Goal: Task Accomplishment & Management: Manage account settings

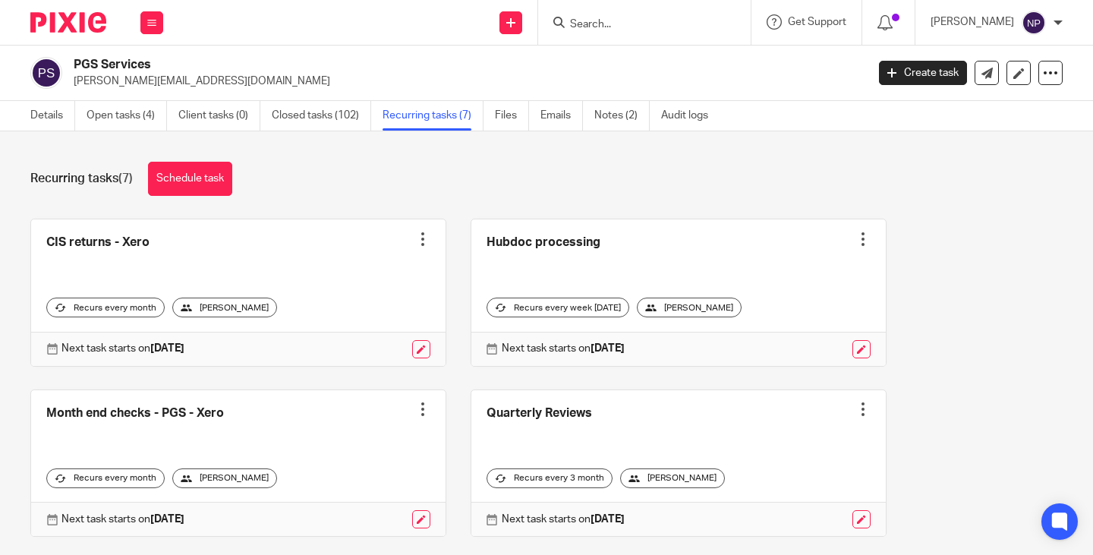
click at [603, 19] on input "Search" at bounding box center [637, 25] width 137 height 14
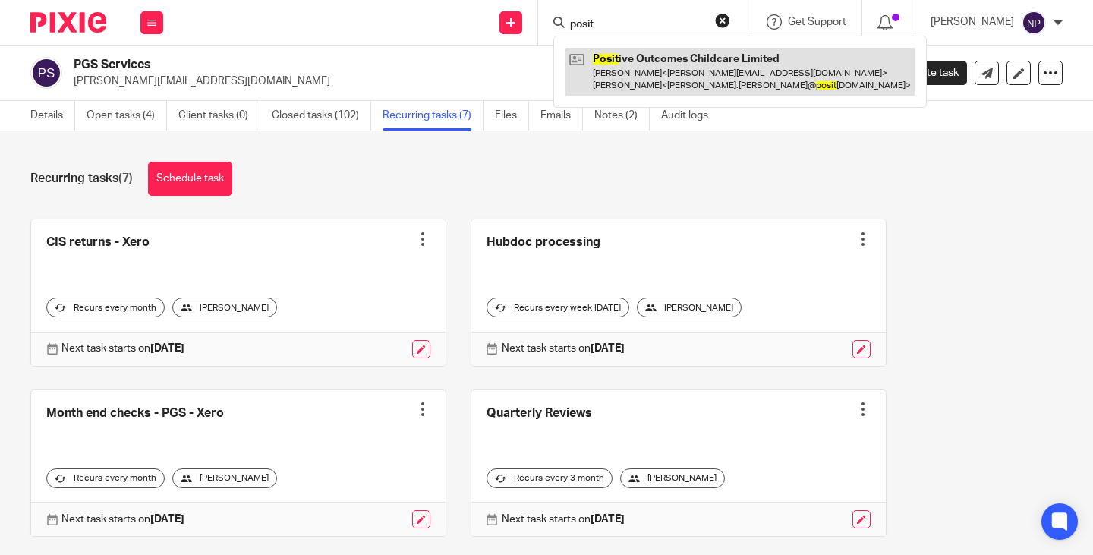
type input "posit"
click at [667, 68] on link at bounding box center [740, 71] width 349 height 47
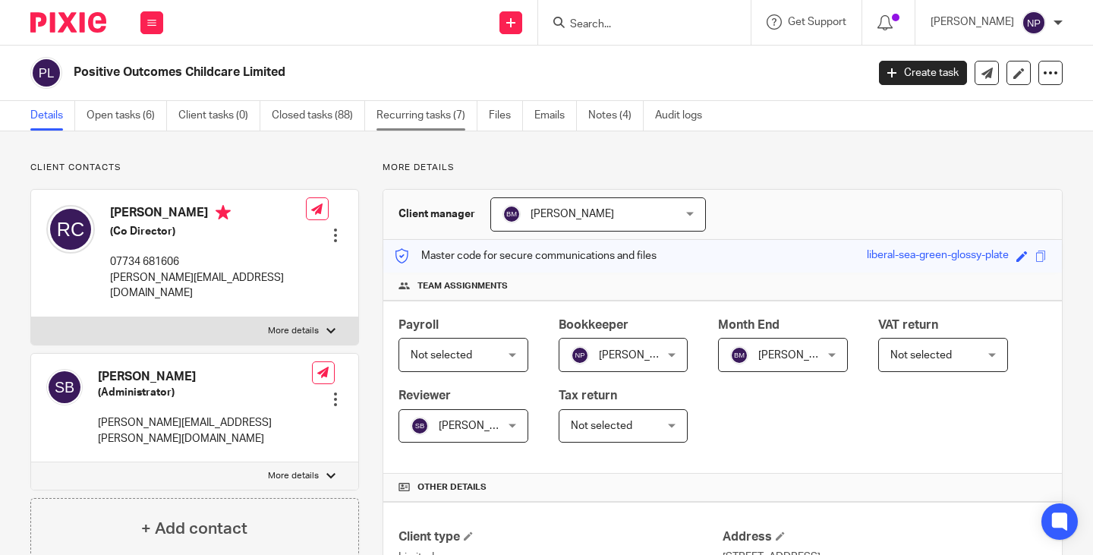
click at [424, 119] on link "Recurring tasks (7)" at bounding box center [427, 116] width 101 height 30
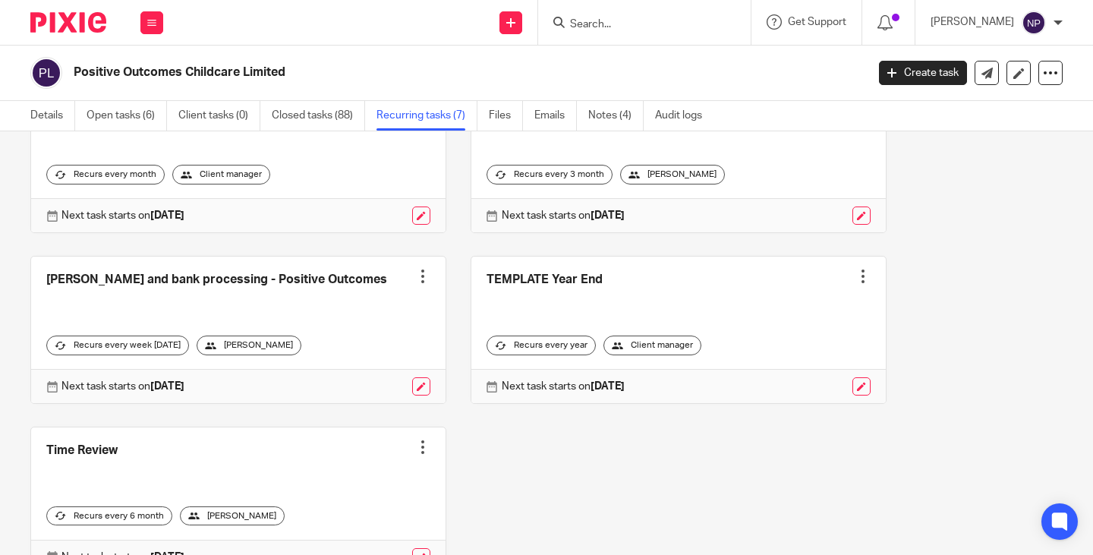
scroll to position [377, 0]
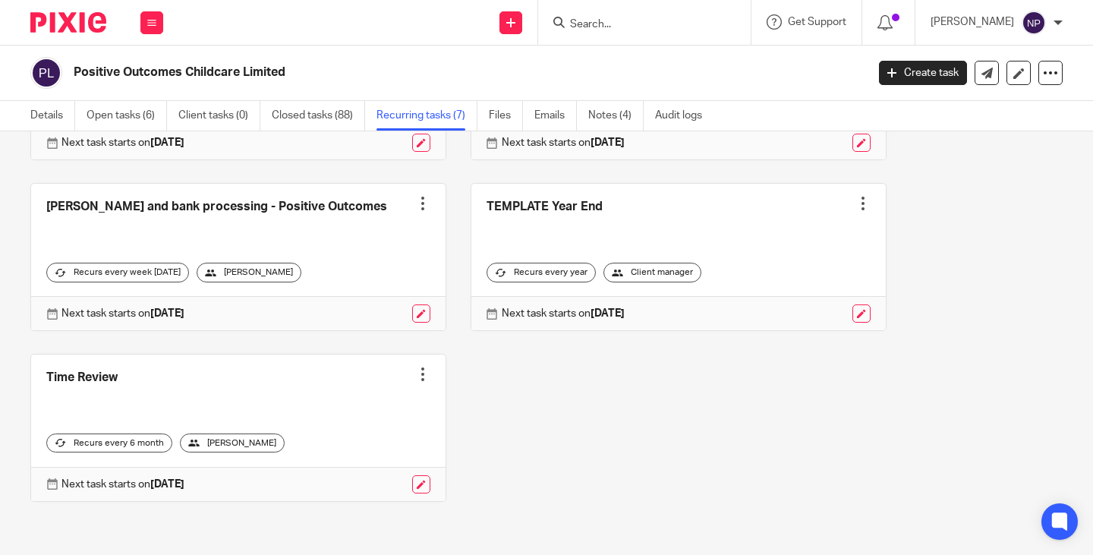
click at [256, 206] on link at bounding box center [238, 257] width 414 height 147
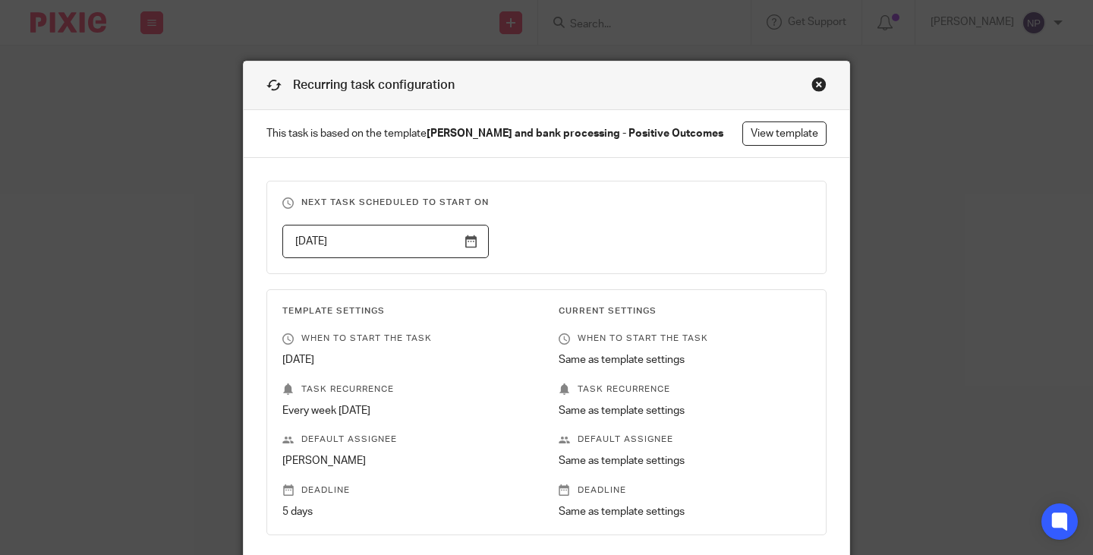
click at [812, 88] on div "Close this dialog window" at bounding box center [819, 84] width 15 height 15
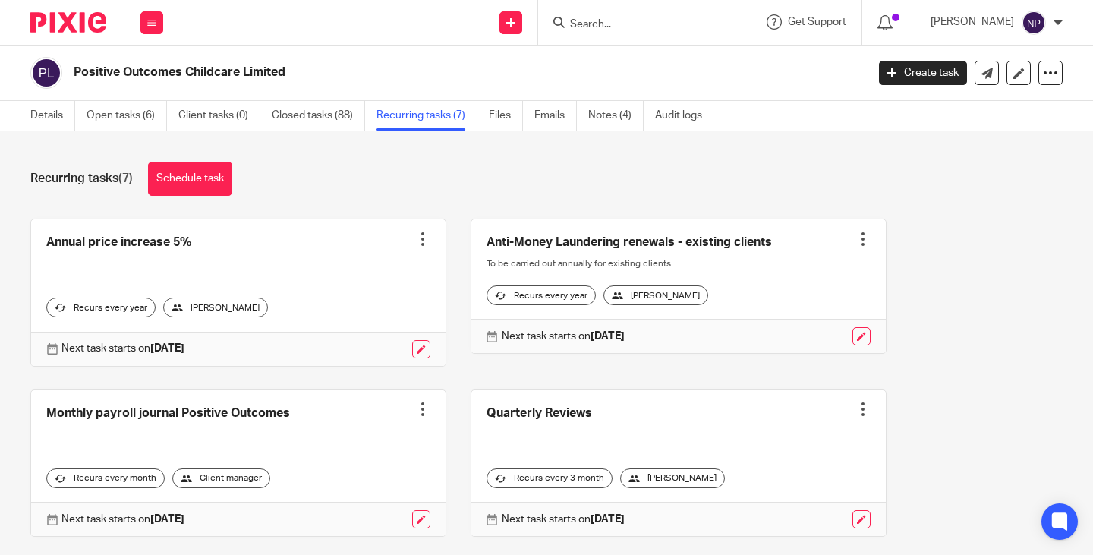
click at [629, 25] on input "Search" at bounding box center [637, 25] width 137 height 14
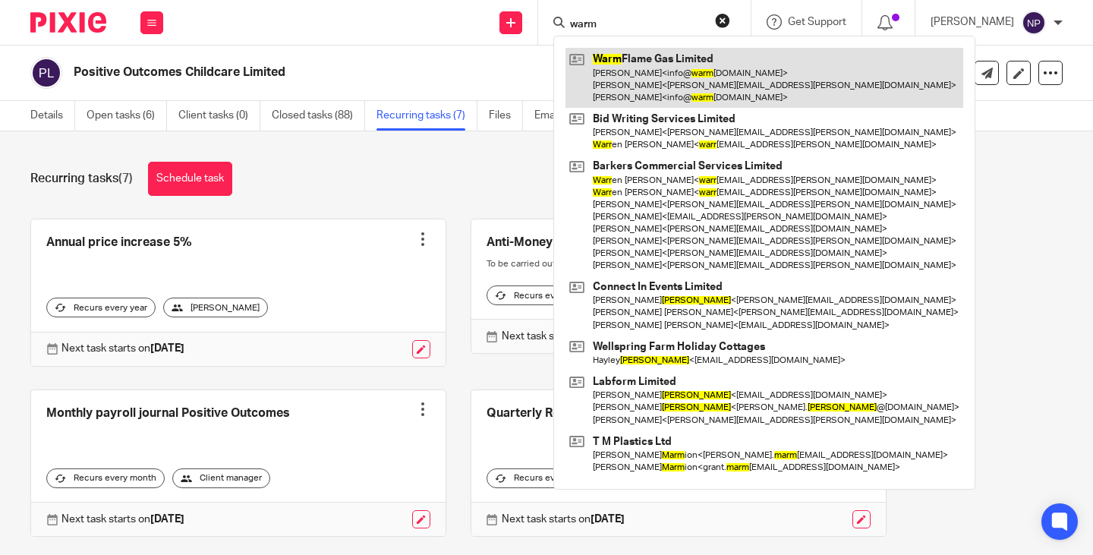
type input "warm"
click at [686, 77] on link at bounding box center [765, 78] width 398 height 60
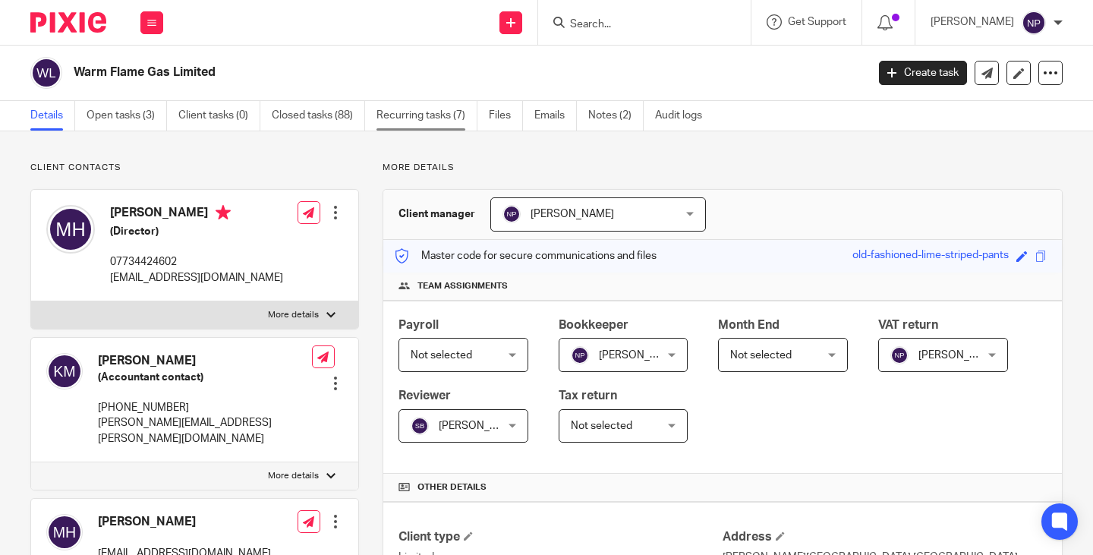
click at [424, 115] on link "Recurring tasks (7)" at bounding box center [427, 116] width 101 height 30
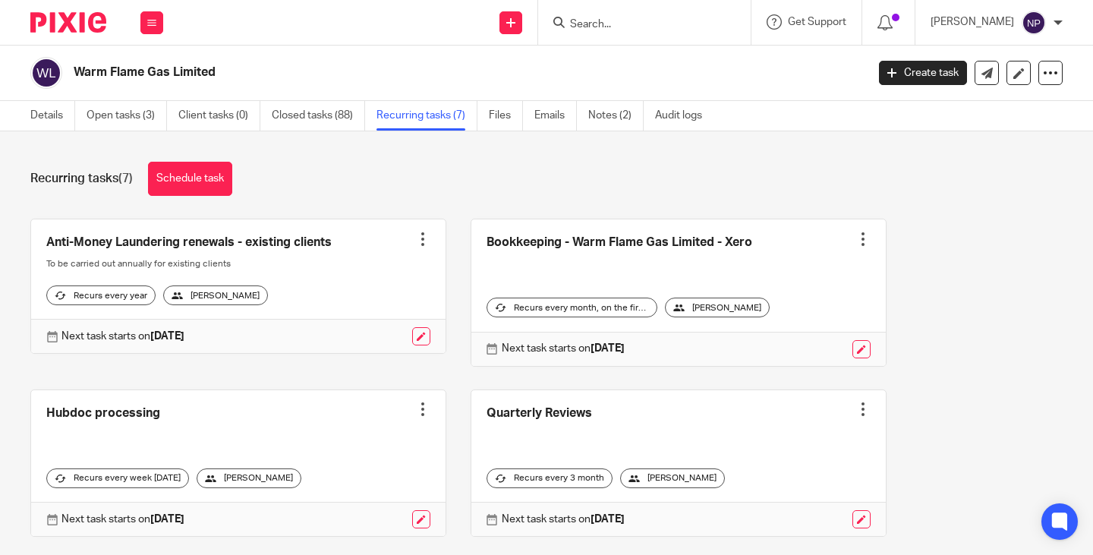
click at [641, 23] on input "Search" at bounding box center [637, 25] width 137 height 14
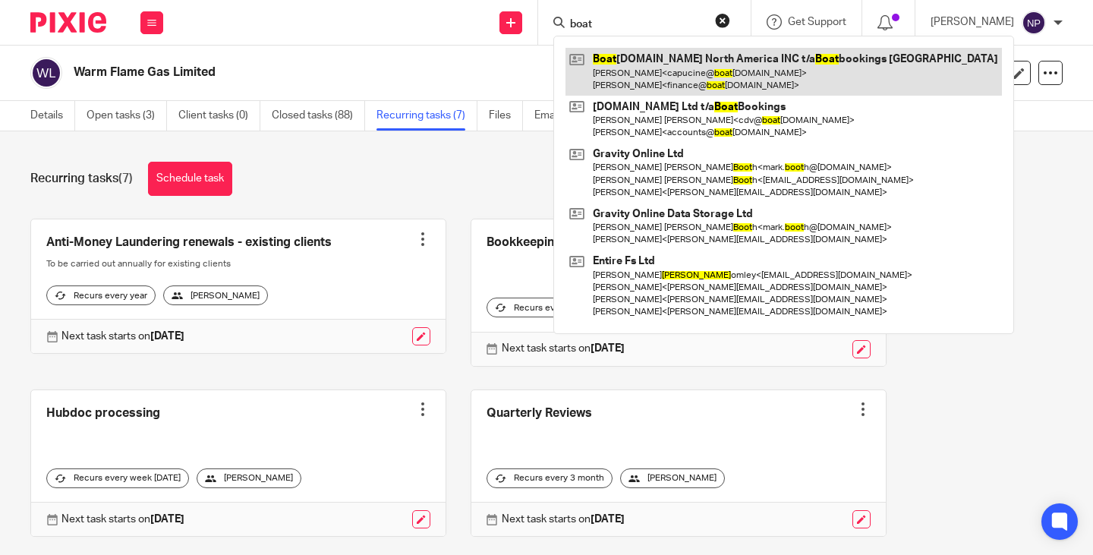
type input "boat"
click at [730, 75] on link at bounding box center [784, 71] width 436 height 47
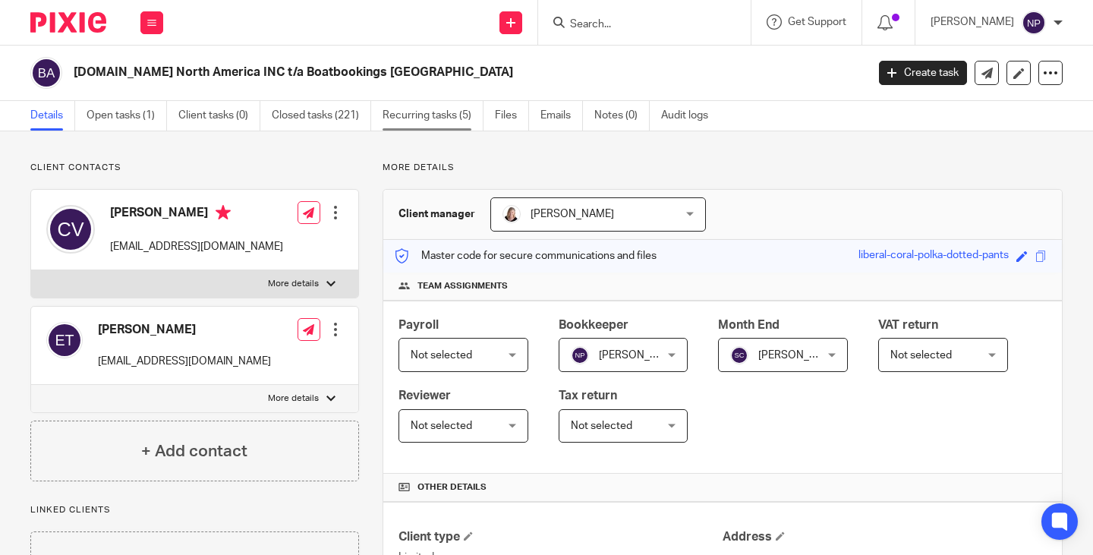
click at [456, 118] on link "Recurring tasks (5)" at bounding box center [433, 116] width 101 height 30
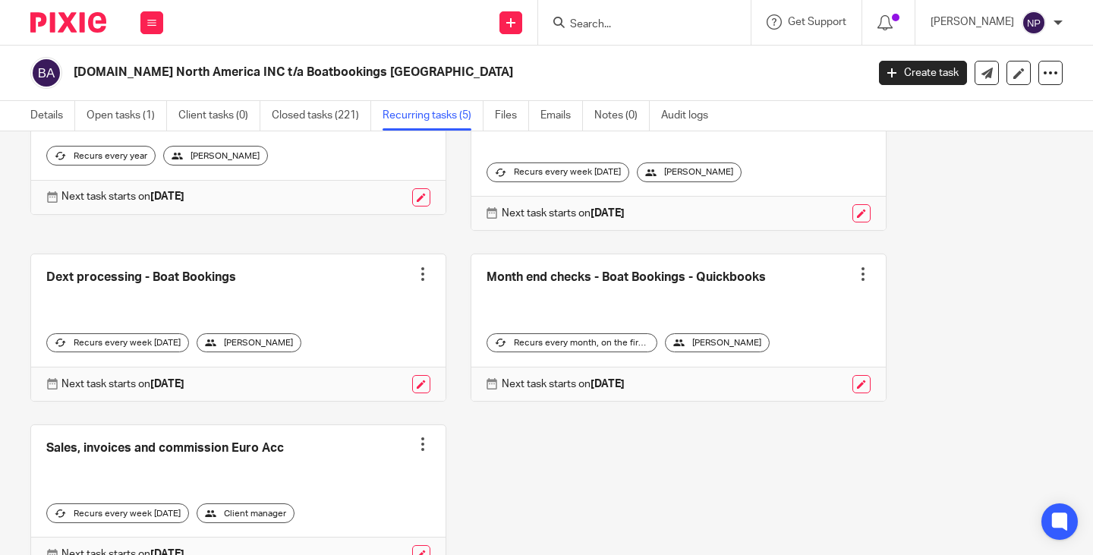
scroll to position [222, 0]
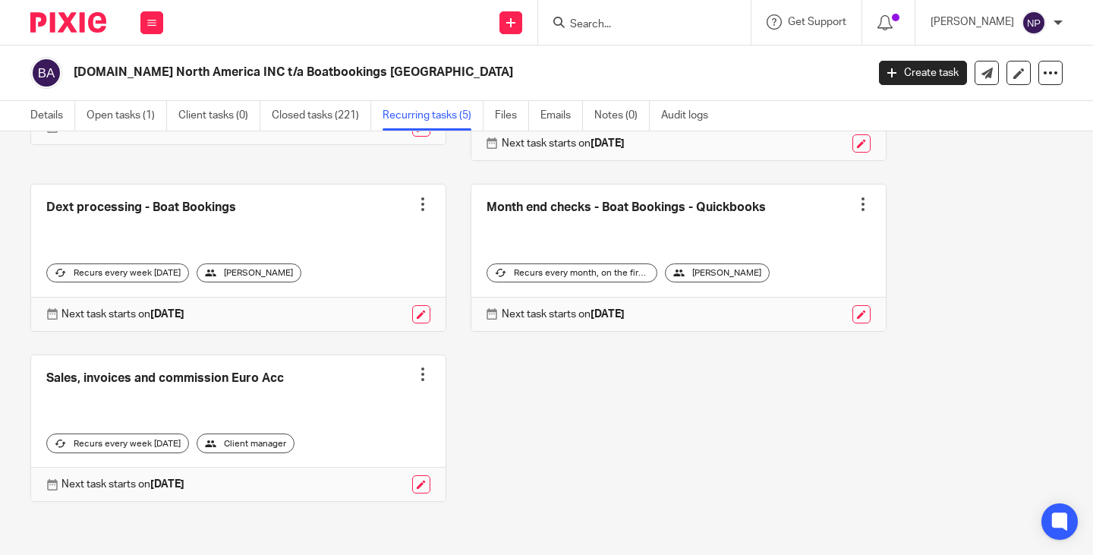
click at [603, 25] on input "Search" at bounding box center [637, 25] width 137 height 14
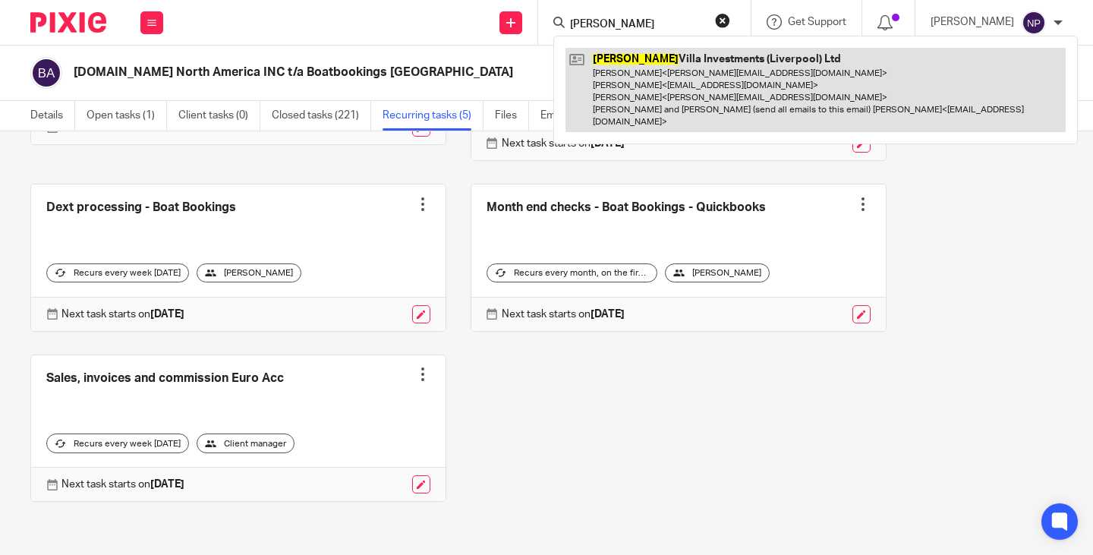
type input "jackson"
click at [692, 84] on link at bounding box center [816, 90] width 500 height 84
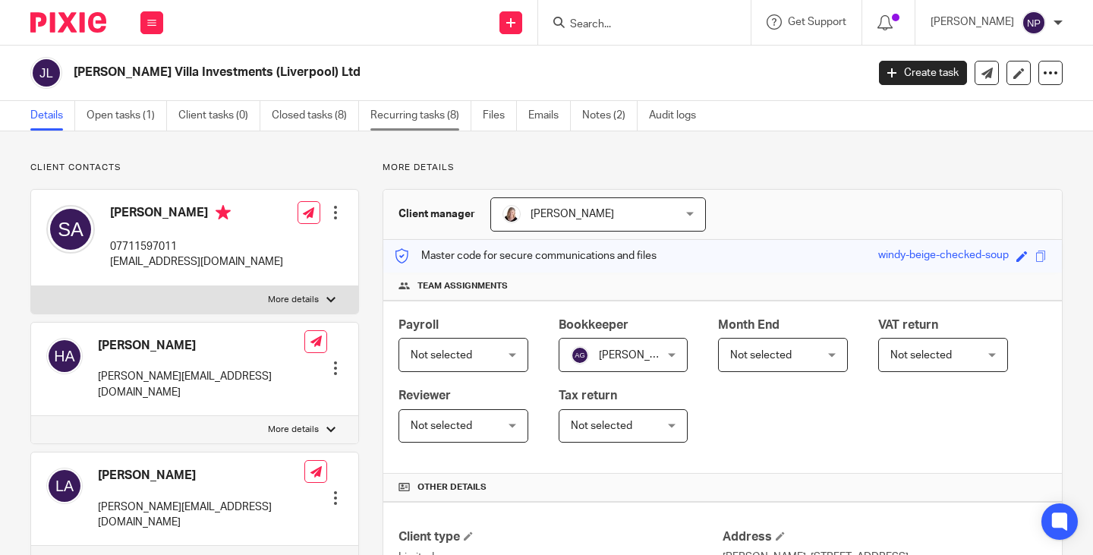
click at [421, 115] on link "Recurring tasks (8)" at bounding box center [420, 116] width 101 height 30
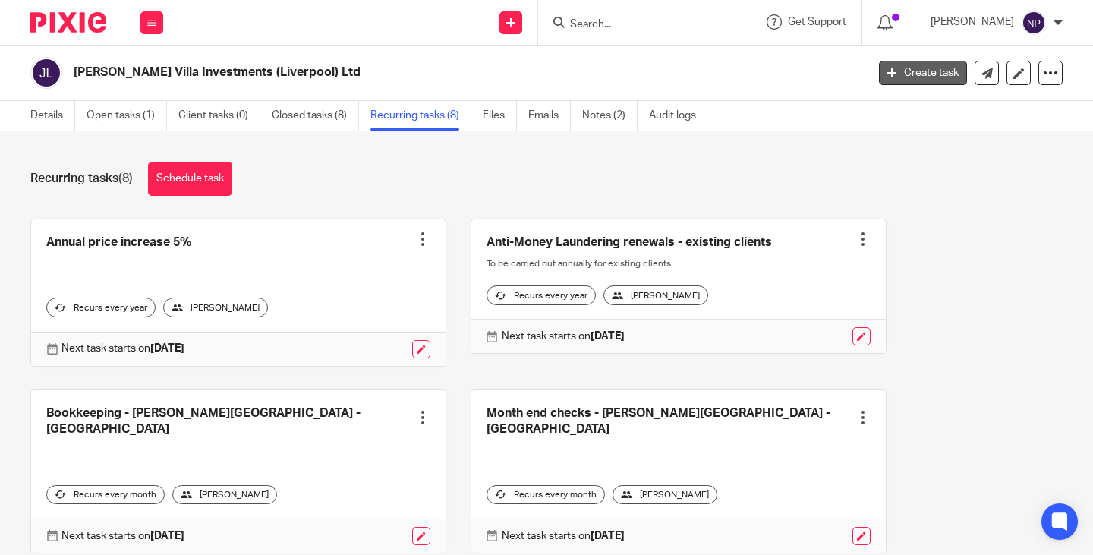
click at [891, 75] on link "Create task" at bounding box center [923, 73] width 88 height 24
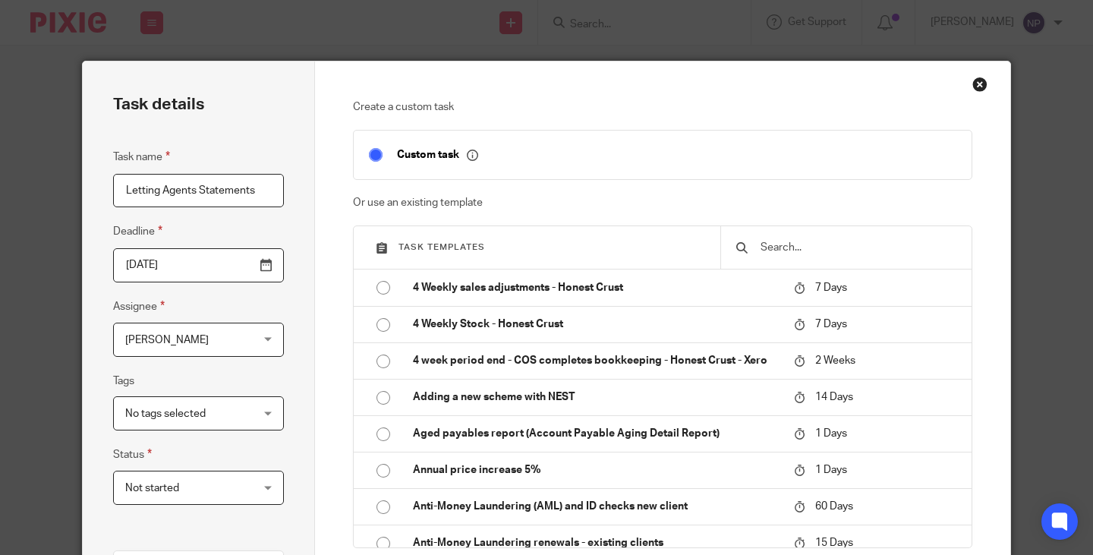
scroll to position [152, 0]
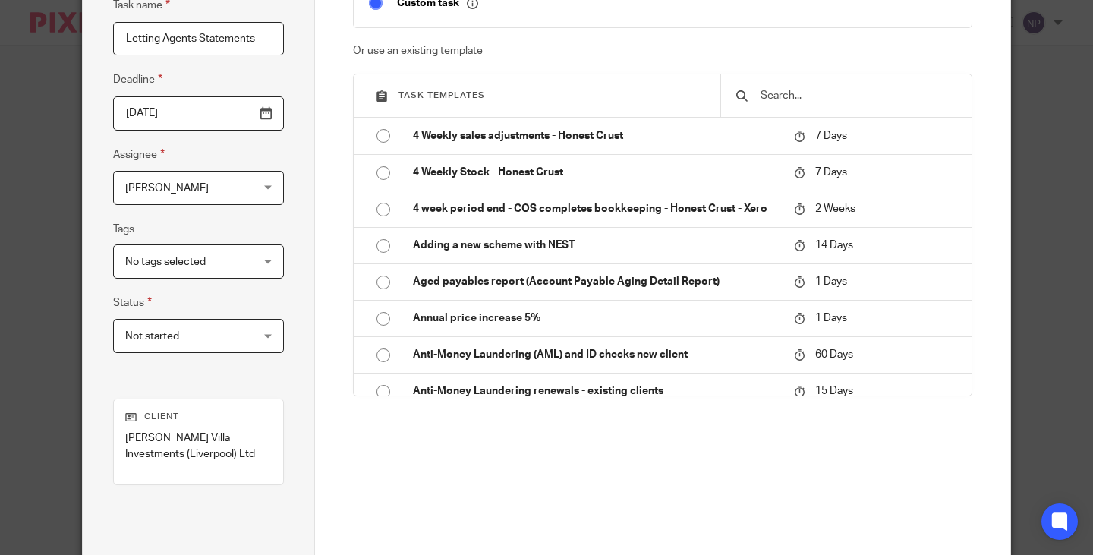
type input "Letting Agents Statements"
click at [260, 262] on div "No tags selected" at bounding box center [198, 261] width 171 height 34
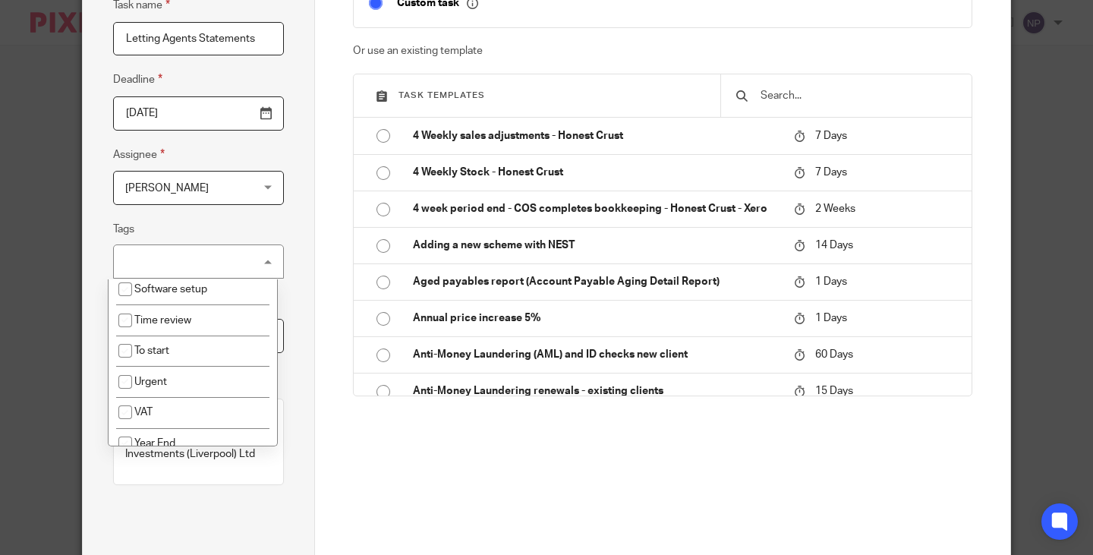
scroll to position [607, 0]
click at [128, 364] on input "checkbox" at bounding box center [125, 350] width 29 height 29
checkbox input "true"
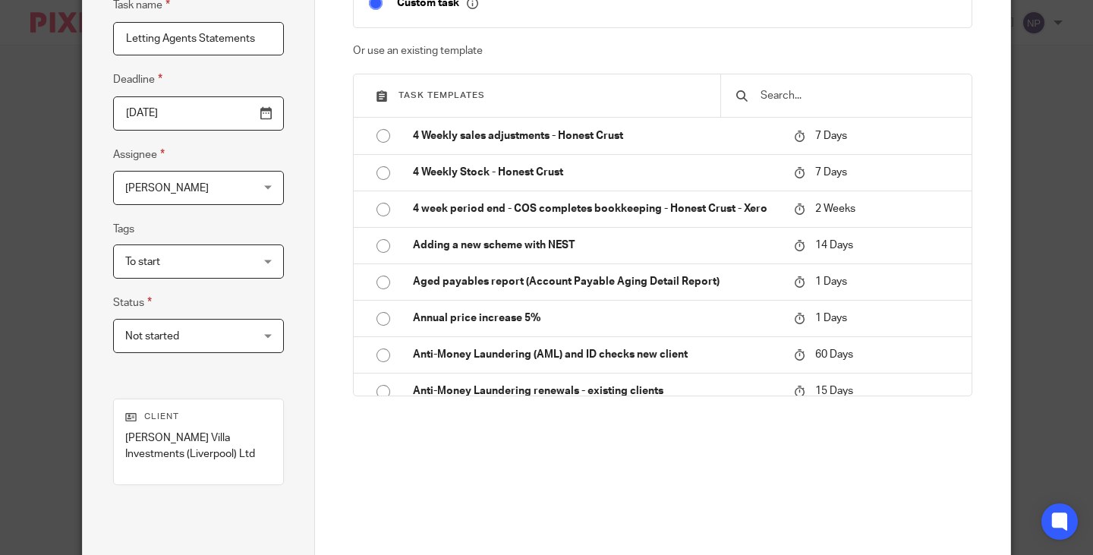
click at [94, 371] on div "Task details Task name Letting Agents Statements Deadline 2025-08-22 Assignee N…" at bounding box center [199, 279] width 232 height 739
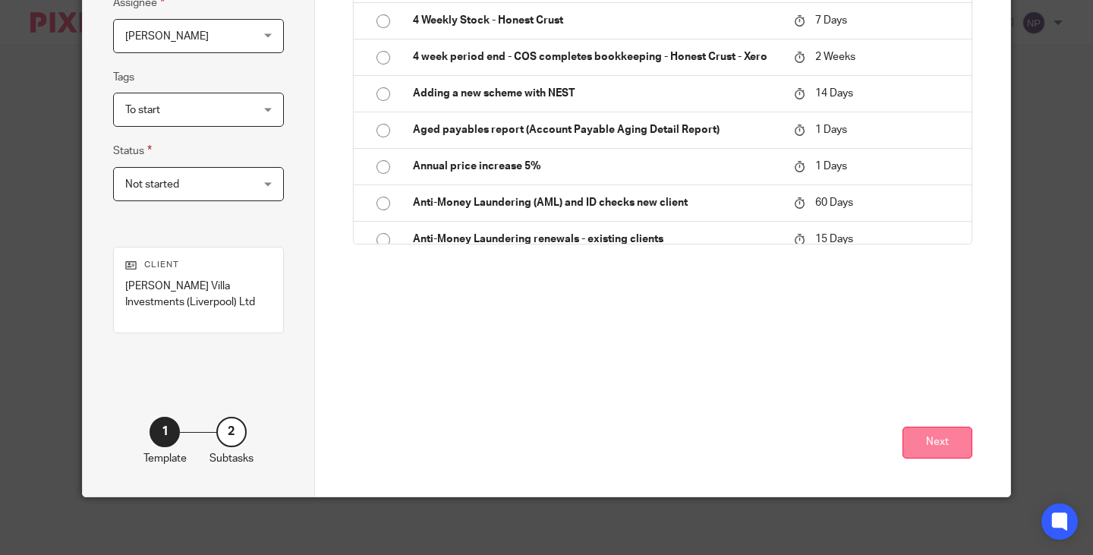
click at [942, 449] on button "Next" at bounding box center [938, 443] width 70 height 33
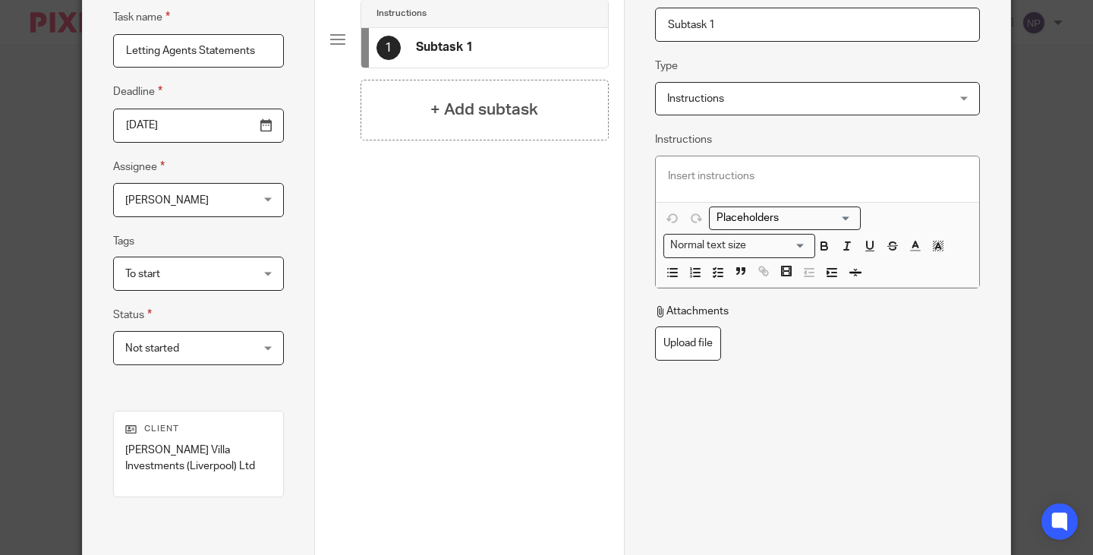
scroll to position [0, 0]
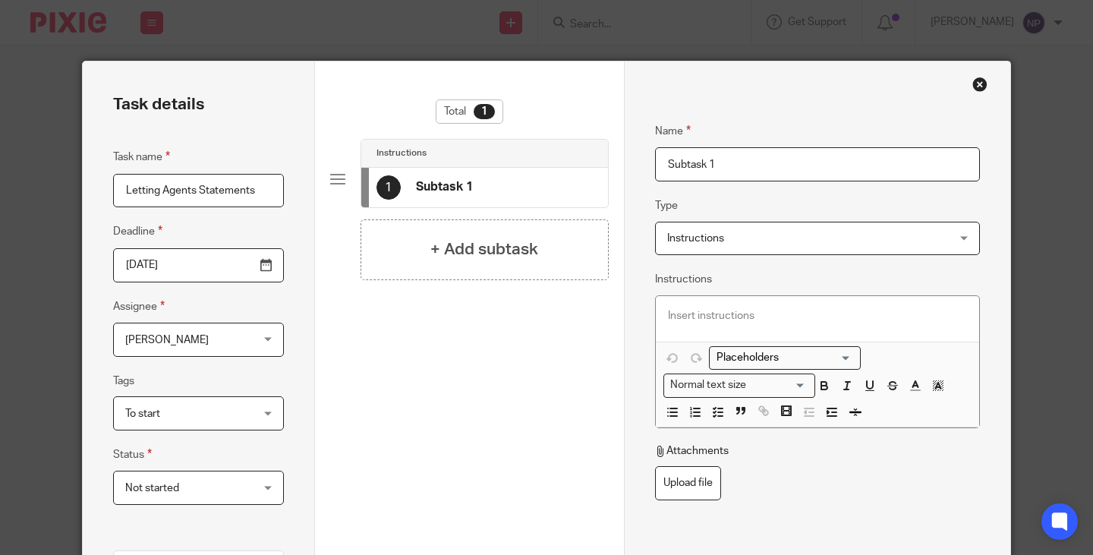
drag, startPoint x: 748, startPoint y: 164, endPoint x: 621, endPoint y: 165, distance: 126.8
click at [624, 165] on div "Name Subtask 1 Type Instructions Instructions Instructions Document signing - r…" at bounding box center [817, 430] width 386 height 739
type input "Check invoicing email"
click at [684, 310] on p at bounding box center [817, 315] width 299 height 15
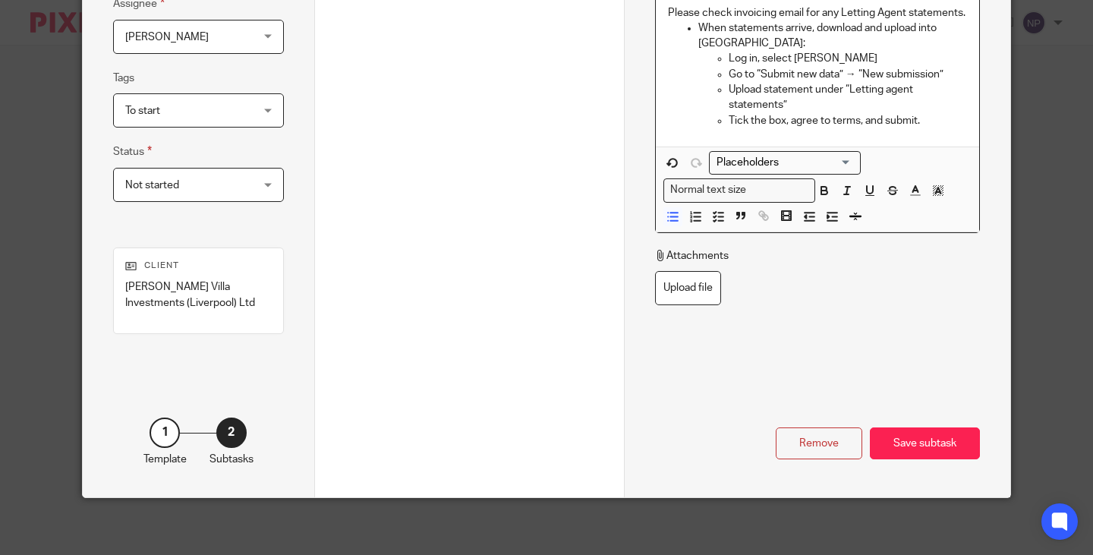
scroll to position [304, 0]
click at [923, 446] on div "Save subtask" at bounding box center [925, 443] width 110 height 33
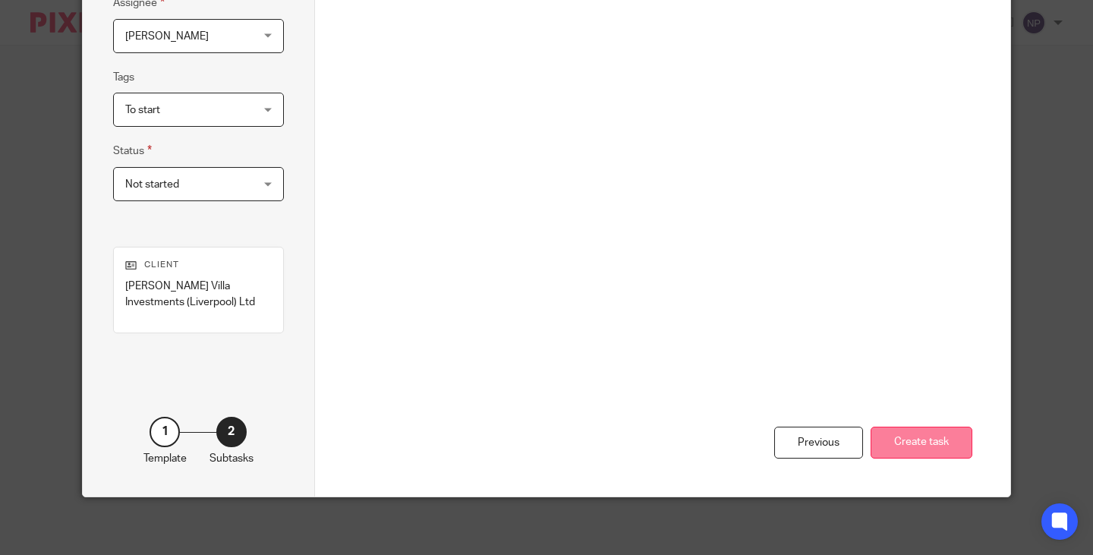
click at [920, 441] on button "Create task" at bounding box center [922, 443] width 102 height 33
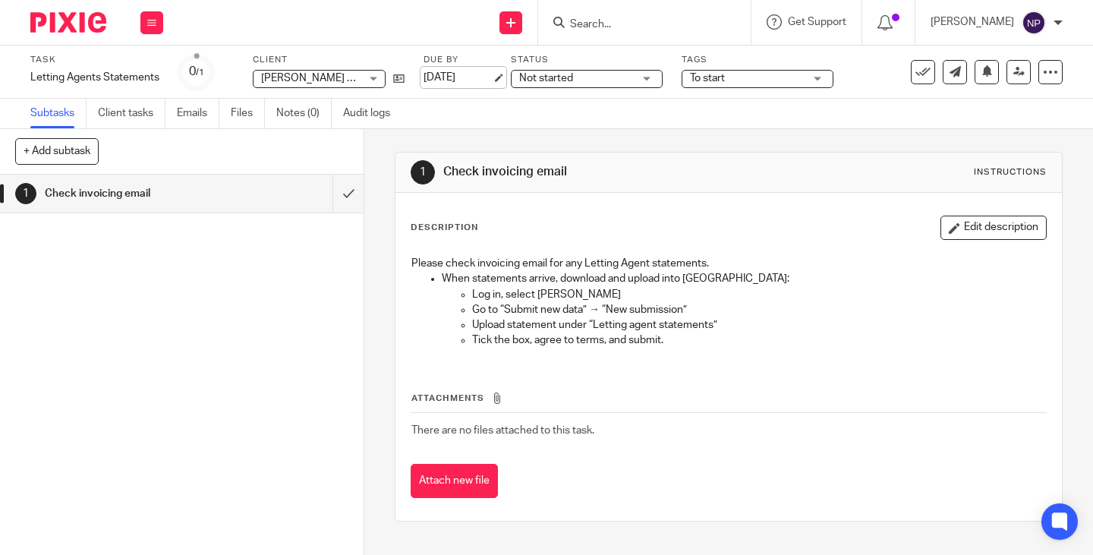
click at [492, 75] on link "[DATE]" at bounding box center [458, 78] width 68 height 16
click at [1013, 67] on icon at bounding box center [1018, 71] width 11 height 11
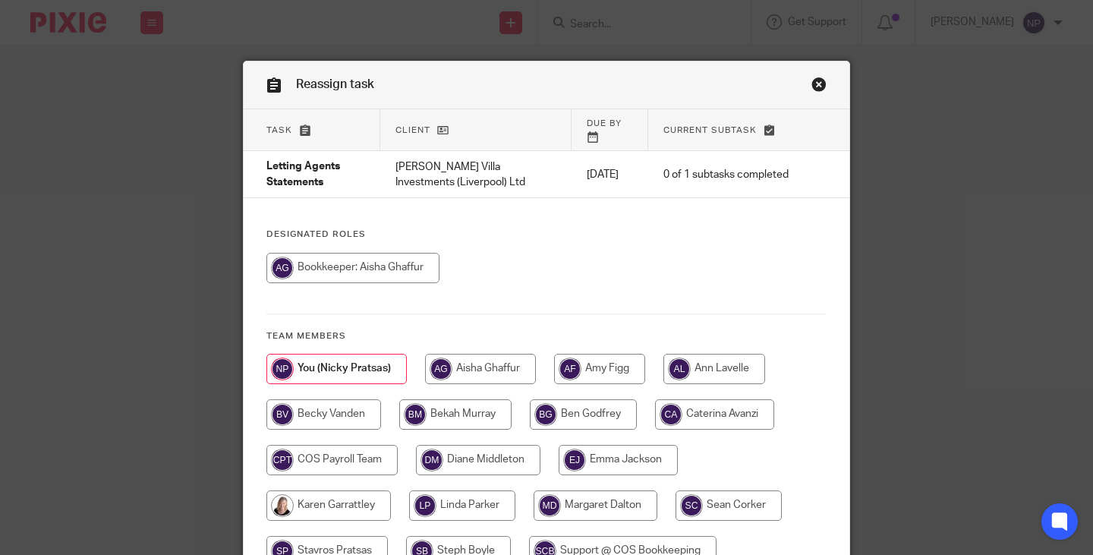
click at [503, 358] on input "radio" at bounding box center [480, 369] width 111 height 30
radio input "true"
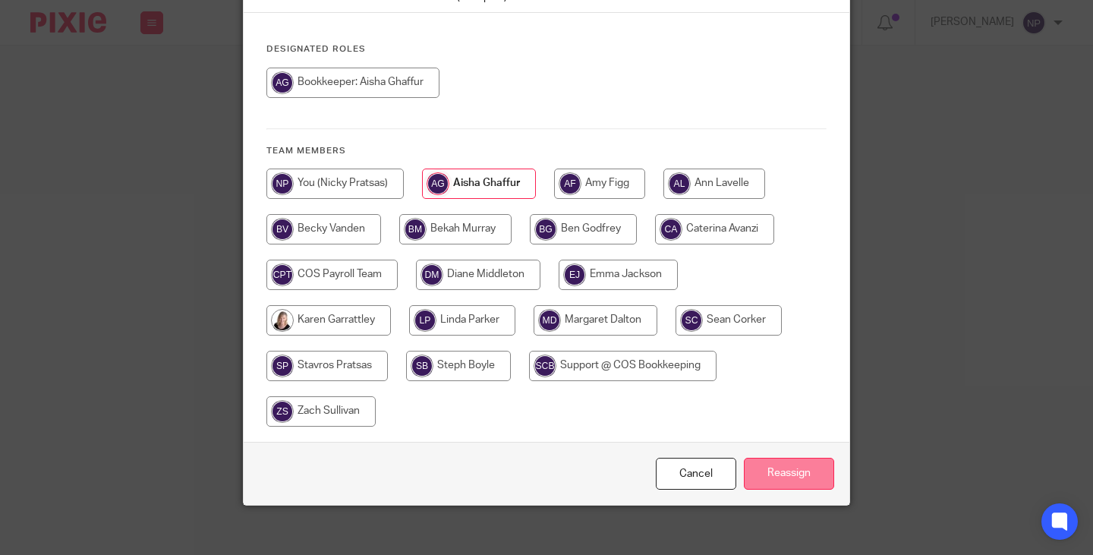
click at [796, 466] on input "Reassign" at bounding box center [789, 474] width 90 height 33
